Goal: Find specific page/section: Find specific page/section

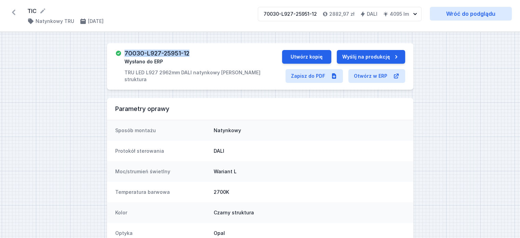
click at [13, 11] on icon at bounding box center [13, 12] width 11 height 11
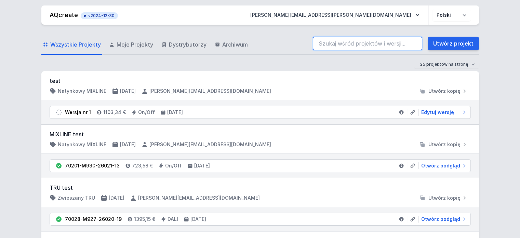
click at [328, 45] on input "search" at bounding box center [367, 44] width 109 height 14
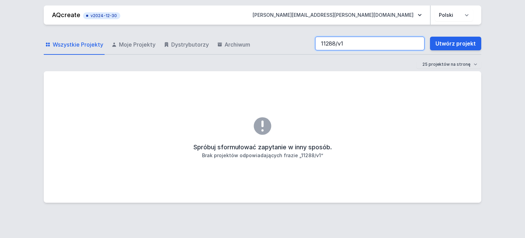
click at [351, 43] on input "11288/v1" at bounding box center [369, 44] width 109 height 14
type input "1"
click at [333, 37] on input "vanlethem" at bounding box center [369, 44] width 109 height 14
click at [332, 43] on input "vanlethem" at bounding box center [369, 44] width 109 height 14
click at [323, 43] on input "vanlethem" at bounding box center [369, 44] width 109 height 14
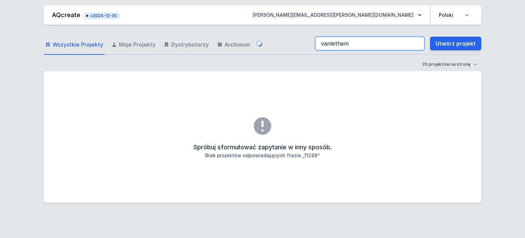
click at [326, 40] on input "vanlethem" at bounding box center [369, 44] width 109 height 14
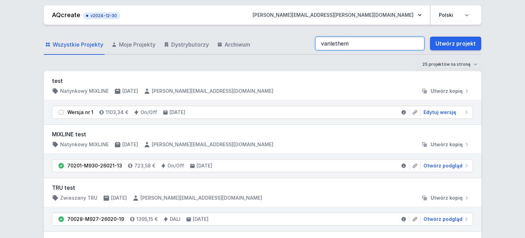
drag, startPoint x: 327, startPoint y: 43, endPoint x: 288, endPoint y: 237, distance: 197.8
click at [328, 43] on input "vanlethem" at bounding box center [369, 44] width 109 height 14
click at [326, 42] on input "vanlethem" at bounding box center [369, 44] width 109 height 14
click at [324, 42] on input "vanlethem" at bounding box center [369, 44] width 109 height 14
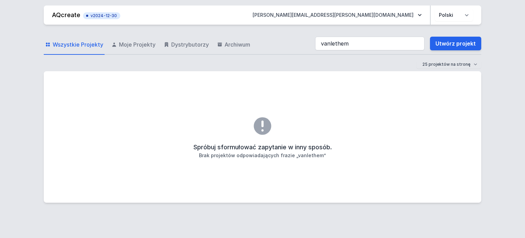
drag, startPoint x: 500, startPoint y: 98, endPoint x: 487, endPoint y: 93, distance: 14.1
click at [500, 98] on div "AQcreate v2024-12-30 [PERSON_NAME][EMAIL_ADDRESS][PERSON_NAME][DOMAIN_NAME] Pol…" at bounding box center [262, 119] width 525 height 238
click at [333, 41] on input "vanlethem" at bounding box center [369, 44] width 109 height 14
click at [354, 42] on input "vanlaethem" at bounding box center [369, 44] width 109 height 14
click at [332, 43] on input "vanla" at bounding box center [369, 44] width 109 height 14
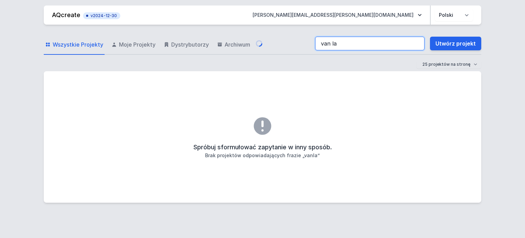
click at [339, 43] on input "van la" at bounding box center [369, 44] width 109 height 14
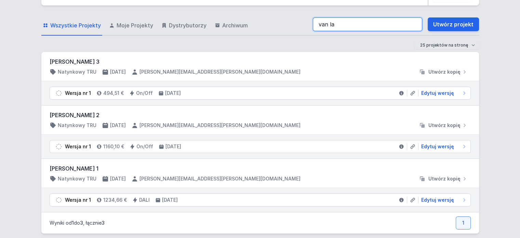
scroll to position [27, 0]
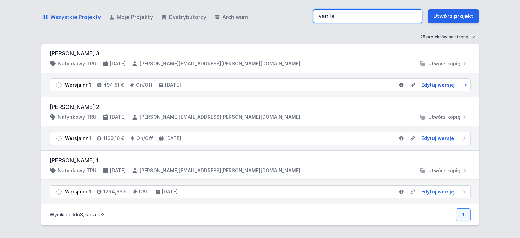
type input "van la"
click at [440, 84] on span "Edytuj wersję" at bounding box center [437, 84] width 33 height 7
select select "M"
select select "3000"
